Goal: Transaction & Acquisition: Purchase product/service

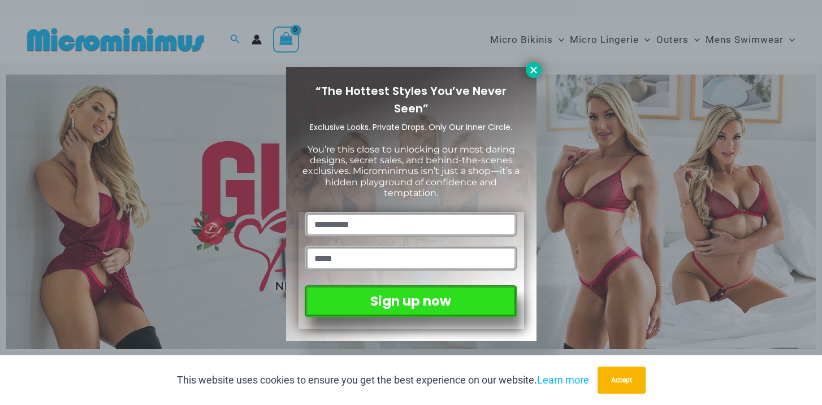
click at [533, 69] on icon at bounding box center [533, 70] width 6 height 6
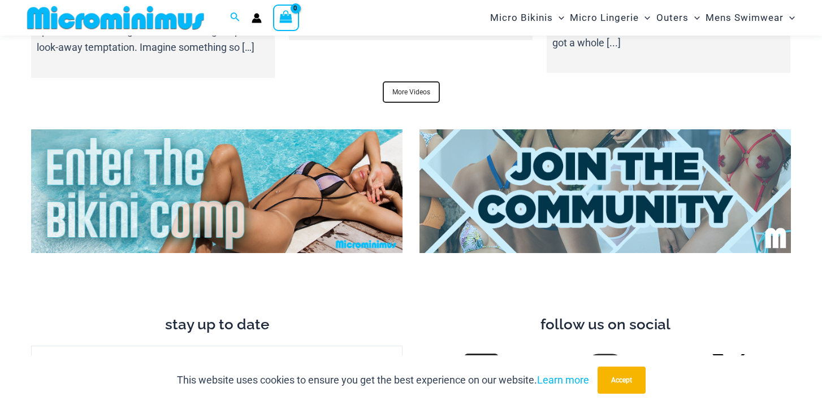
scroll to position [4458, 0]
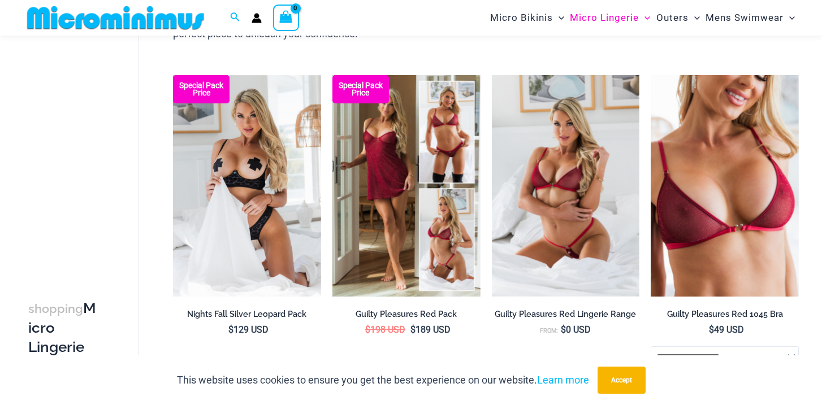
scroll to position [133, 0]
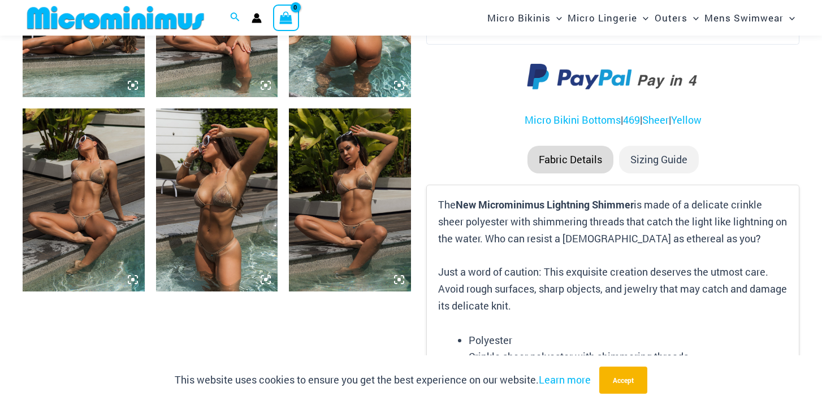
scroll to position [840, 0]
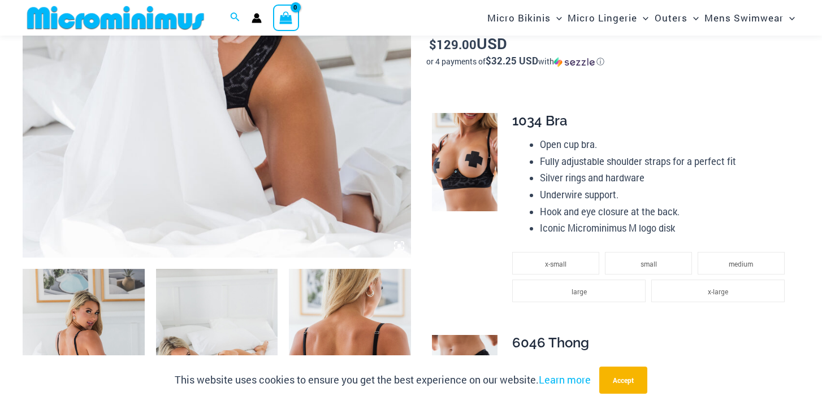
scroll to position [665, 0]
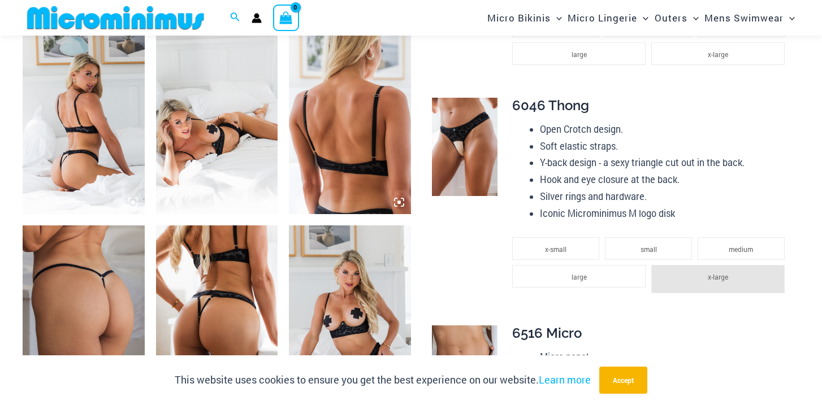
click at [87, 121] on img at bounding box center [84, 123] width 122 height 183
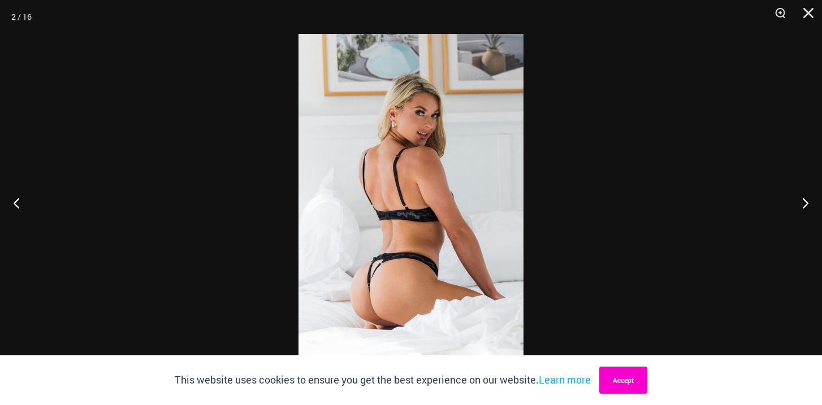
click at [632, 379] on button "Accept" at bounding box center [623, 380] width 48 height 27
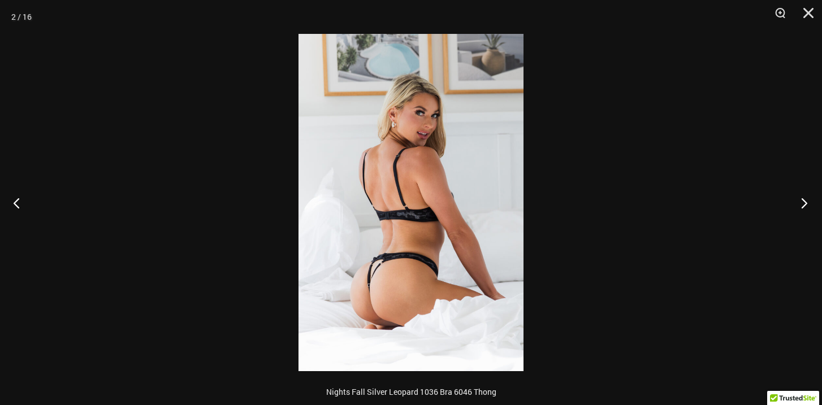
click at [803, 206] on button "Next" at bounding box center [801, 203] width 42 height 57
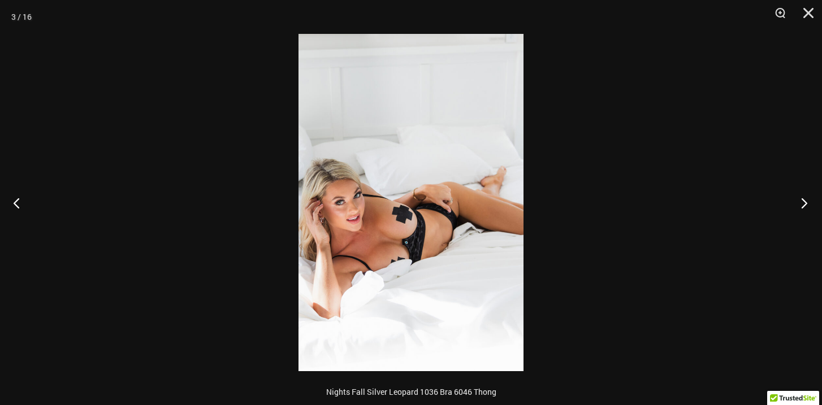
click at [803, 206] on button "Next" at bounding box center [801, 203] width 42 height 57
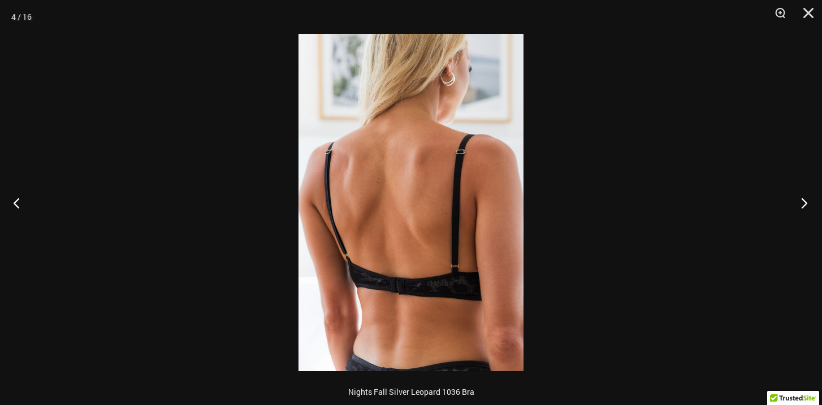
click at [803, 206] on button "Next" at bounding box center [801, 203] width 42 height 57
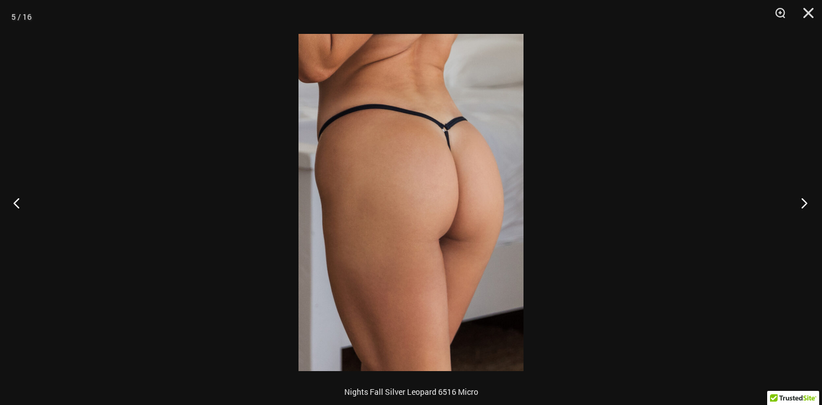
click at [803, 206] on button "Next" at bounding box center [801, 203] width 42 height 57
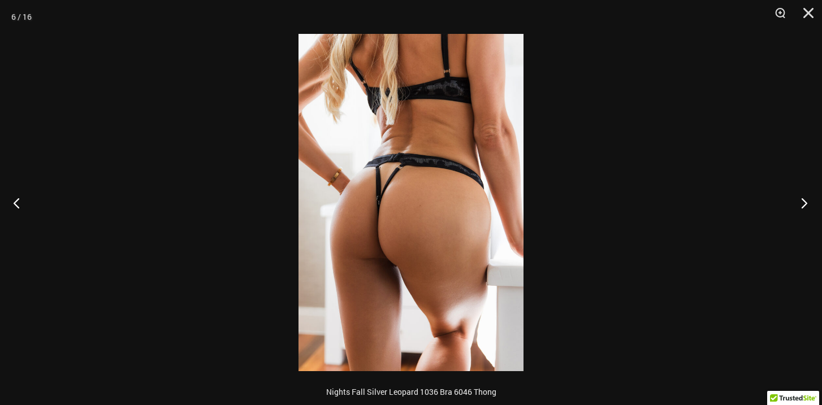
click at [803, 206] on button "Next" at bounding box center [801, 203] width 42 height 57
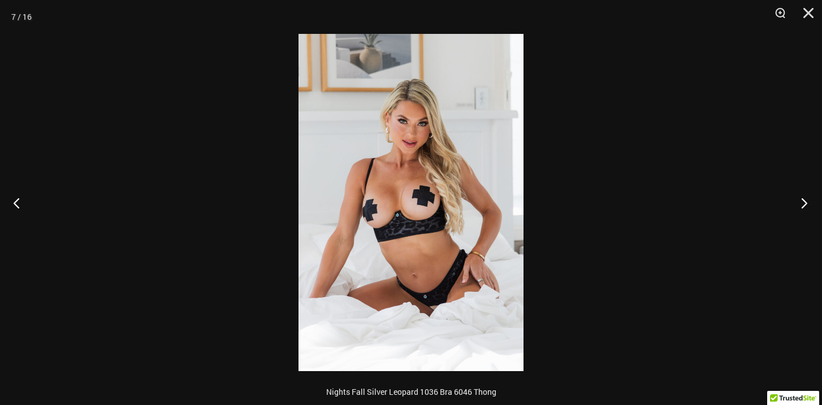
click at [803, 206] on button "Next" at bounding box center [801, 203] width 42 height 57
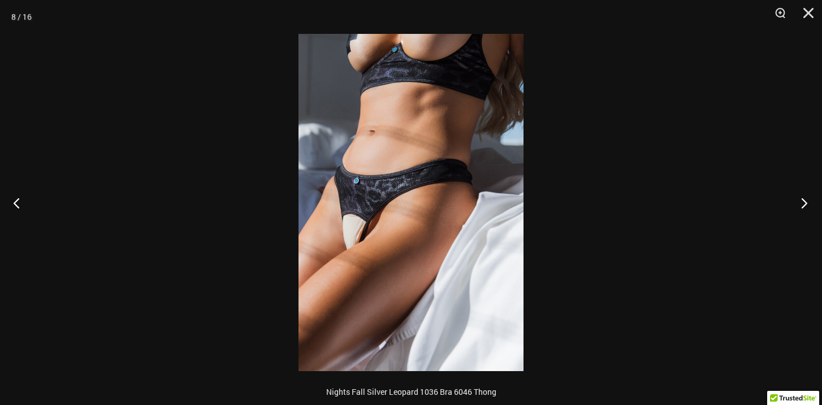
click at [803, 206] on button "Next" at bounding box center [801, 203] width 42 height 57
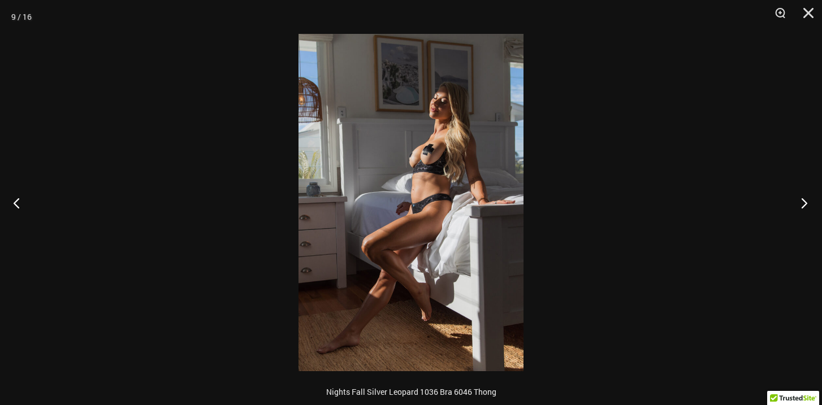
click at [803, 206] on button "Next" at bounding box center [801, 203] width 42 height 57
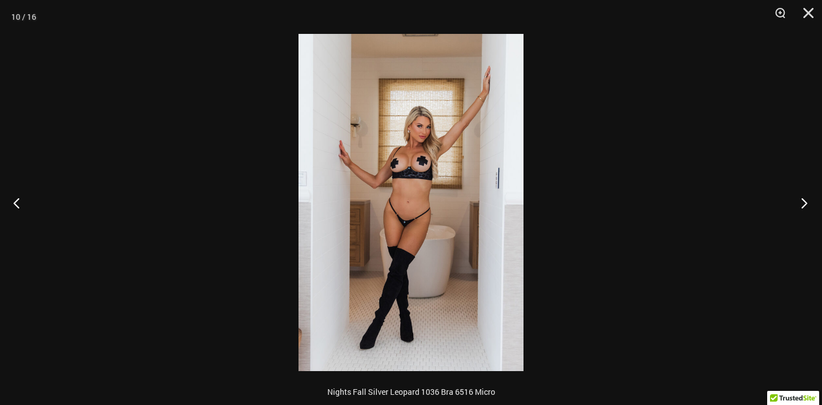
click at [803, 206] on button "Next" at bounding box center [801, 203] width 42 height 57
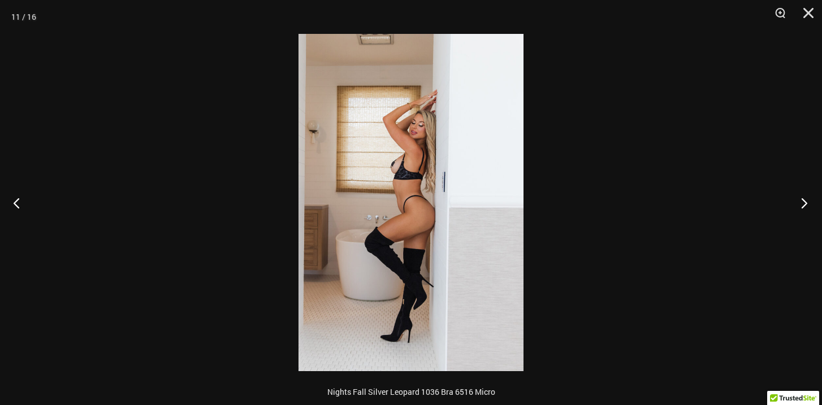
click at [803, 206] on button "Next" at bounding box center [801, 203] width 42 height 57
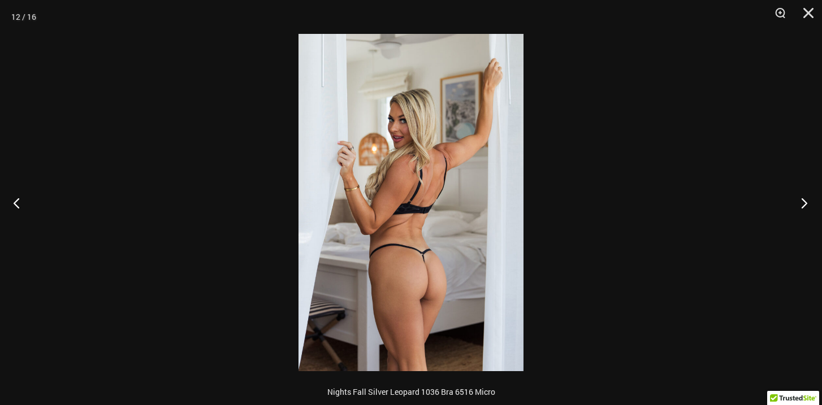
click at [803, 206] on button "Next" at bounding box center [801, 203] width 42 height 57
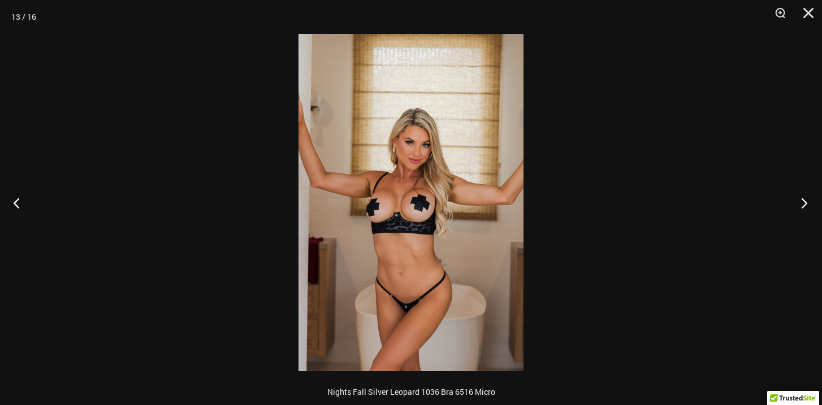
click at [803, 206] on button "Next" at bounding box center [801, 203] width 42 height 57
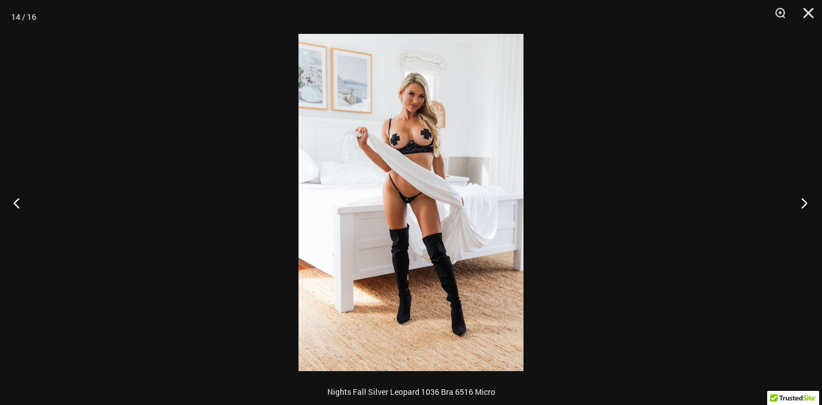
click at [803, 206] on button "Next" at bounding box center [801, 203] width 42 height 57
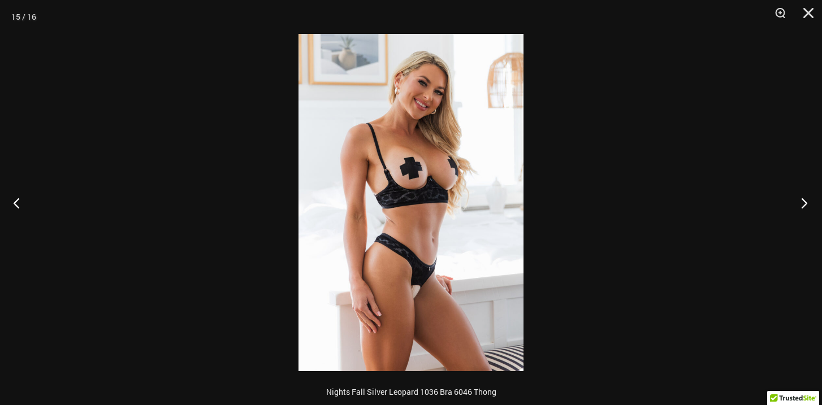
click at [803, 206] on button "Next" at bounding box center [801, 203] width 42 height 57
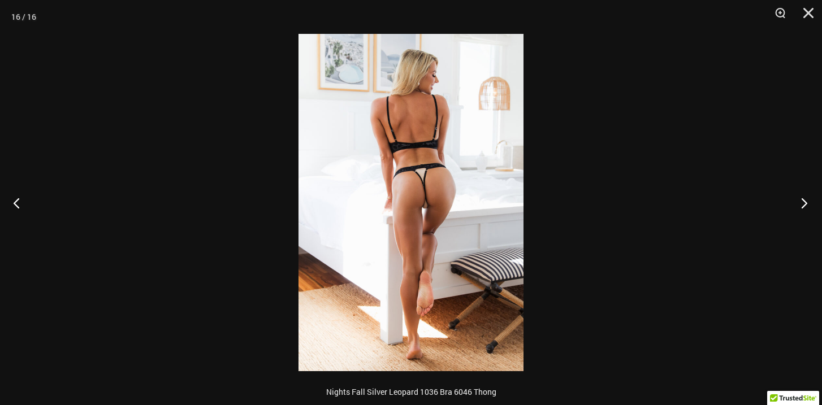
click at [803, 206] on button "Next" at bounding box center [801, 203] width 42 height 57
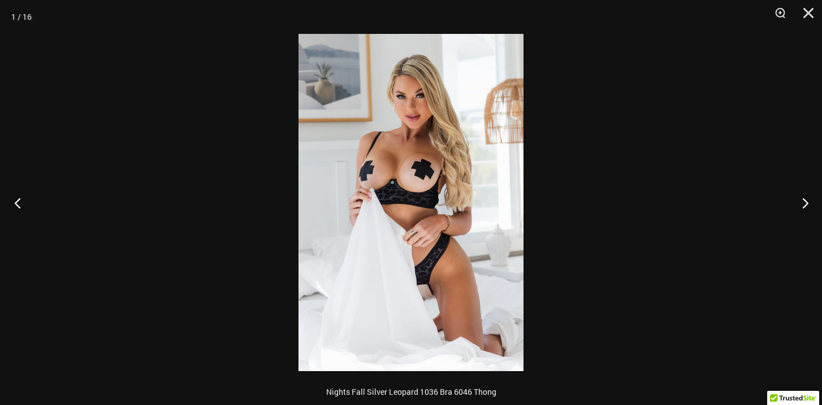
click at [18, 198] on button "Previous" at bounding box center [21, 203] width 42 height 57
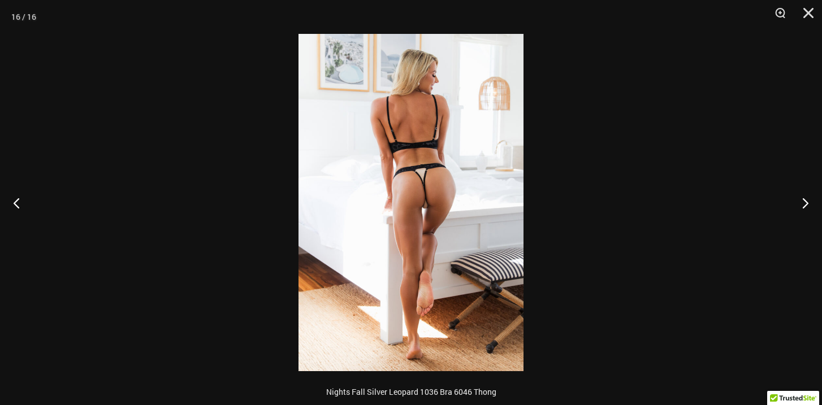
click at [443, 209] on img at bounding box center [411, 203] width 225 height 338
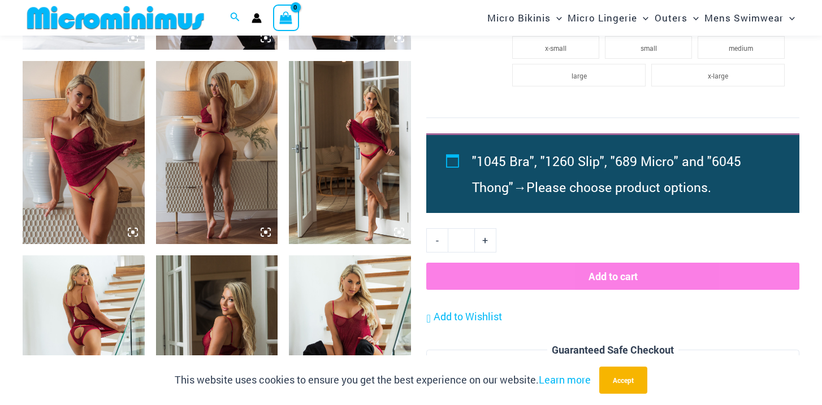
scroll to position [1217, 0]
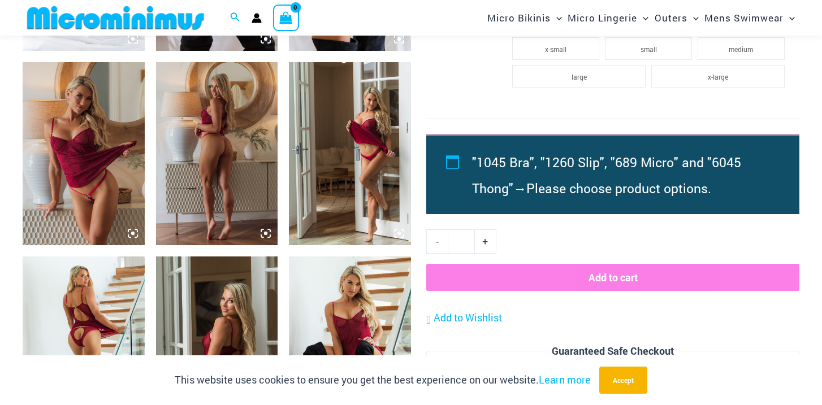
click at [214, 175] on img at bounding box center [217, 153] width 122 height 183
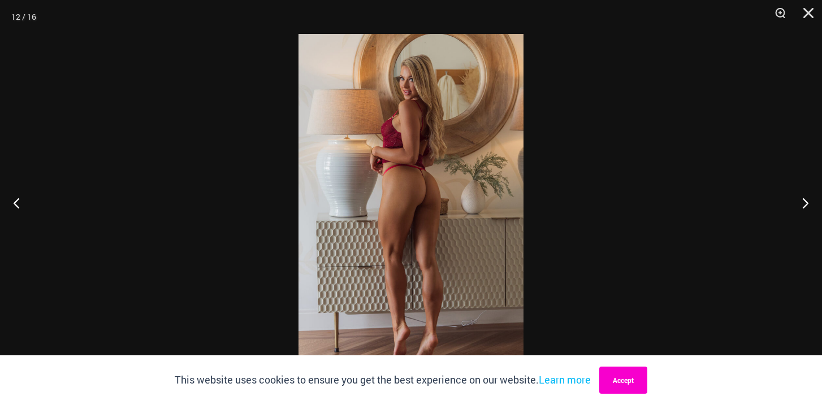
click at [642, 394] on button "Accept" at bounding box center [623, 380] width 48 height 27
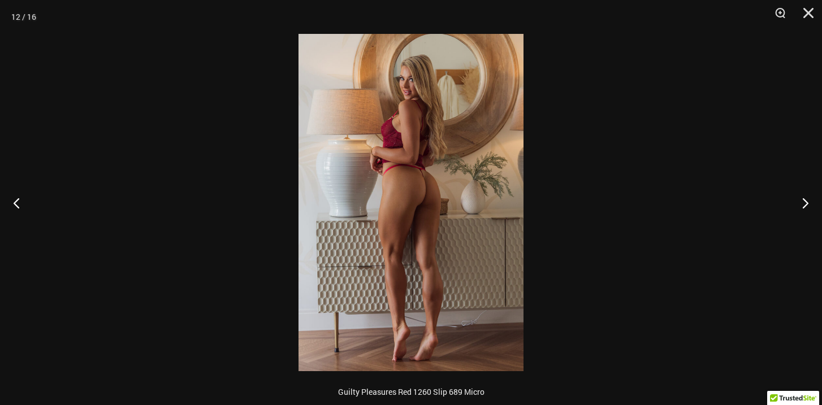
click at [415, 225] on img at bounding box center [411, 203] width 225 height 338
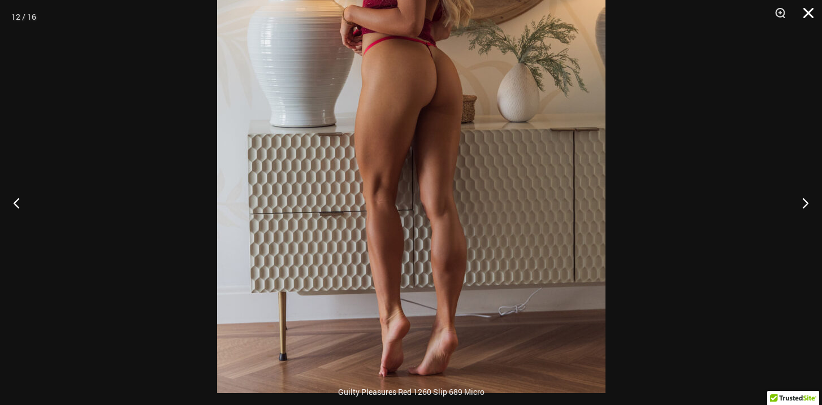
click at [809, 14] on button "Close" at bounding box center [804, 17] width 28 height 34
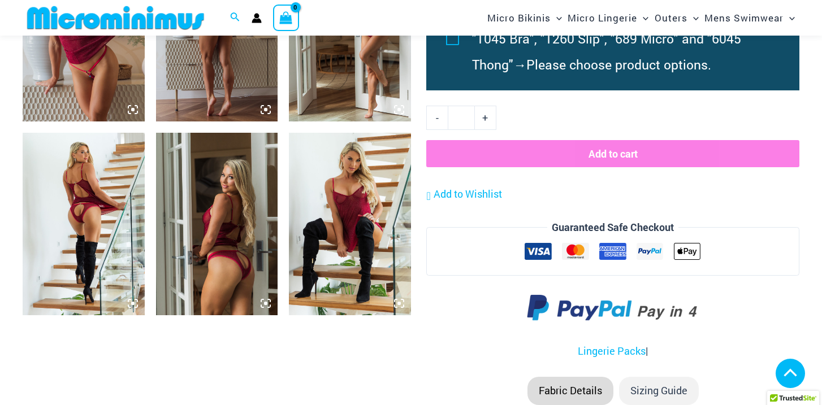
scroll to position [1355, 0]
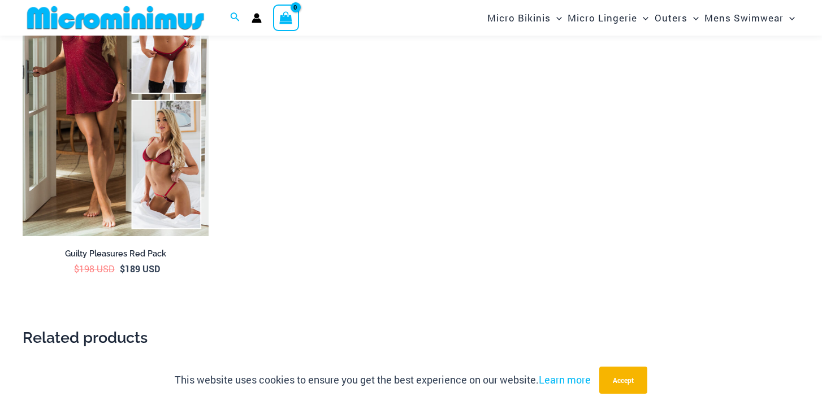
scroll to position [1745, 0]
